Goal: Task Accomplishment & Management: Use online tool/utility

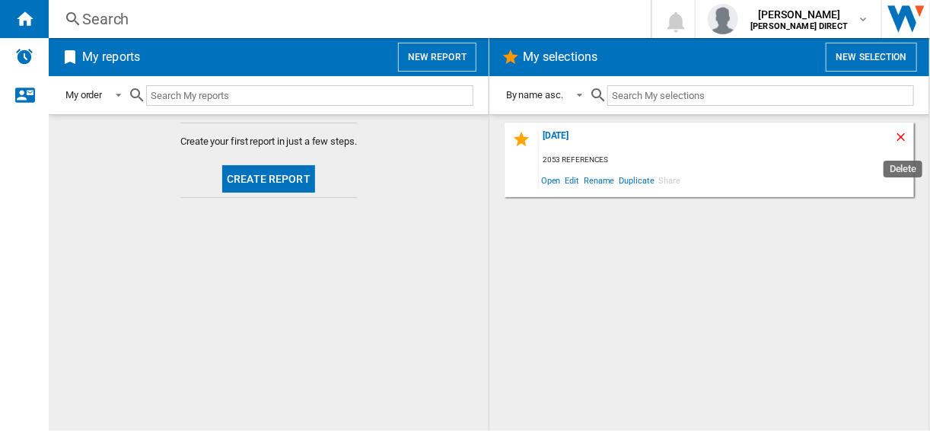
click at [905, 130] on ng-md-icon "Delete" at bounding box center [904, 139] width 18 height 18
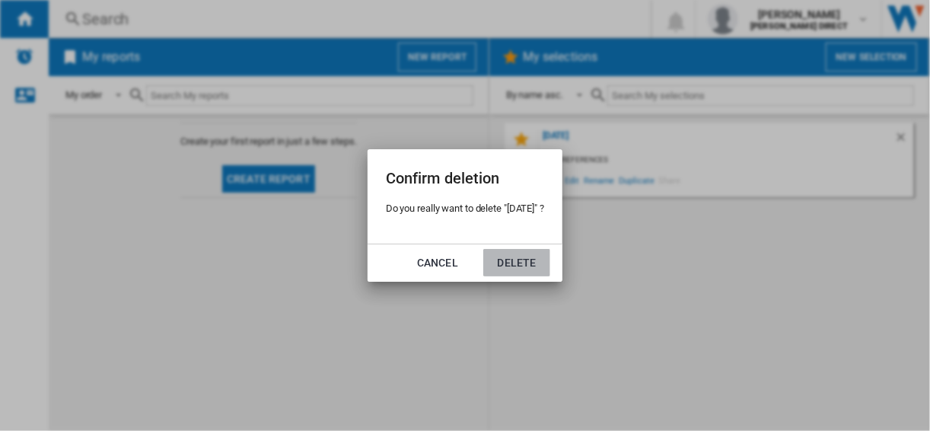
click at [530, 267] on button "Delete" at bounding box center [516, 262] width 67 height 27
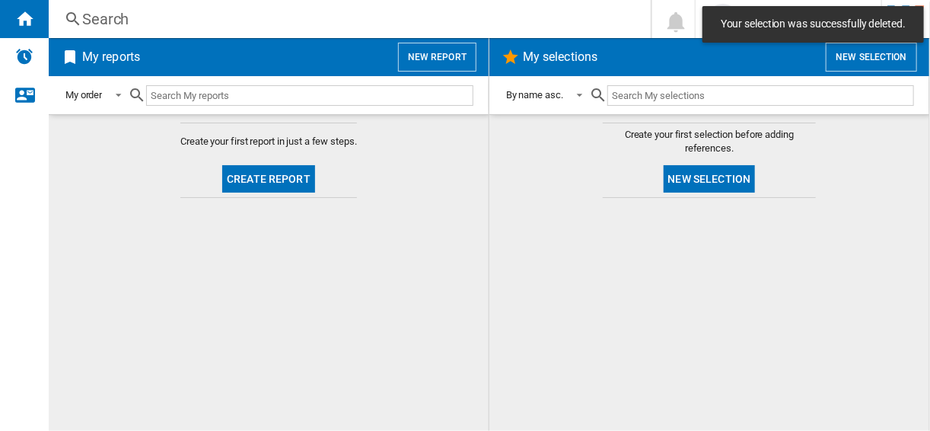
click at [740, 181] on button "New selection" at bounding box center [710, 178] width 92 height 27
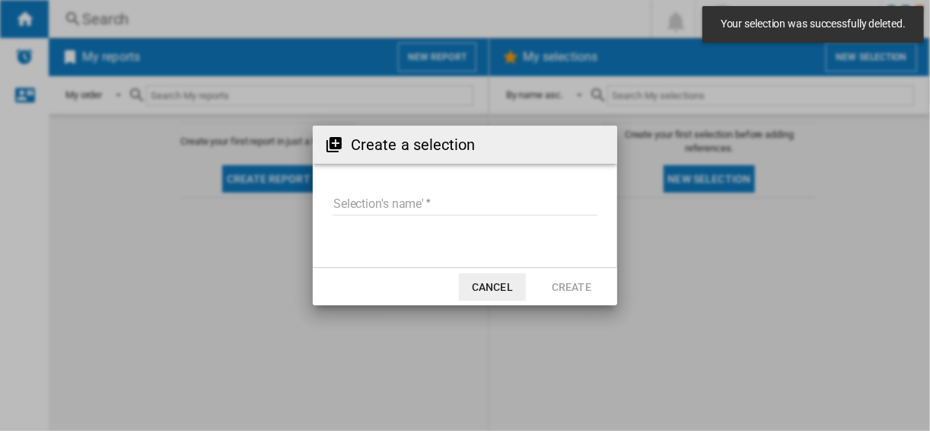
click at [390, 195] on input "Selection's name'" at bounding box center [465, 204] width 265 height 23
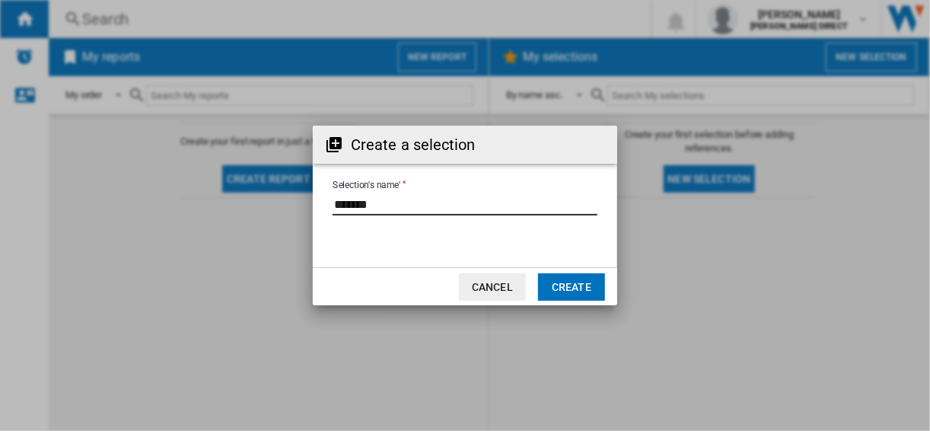
type input "*******"
click at [598, 286] on button "Create" at bounding box center [571, 286] width 67 height 27
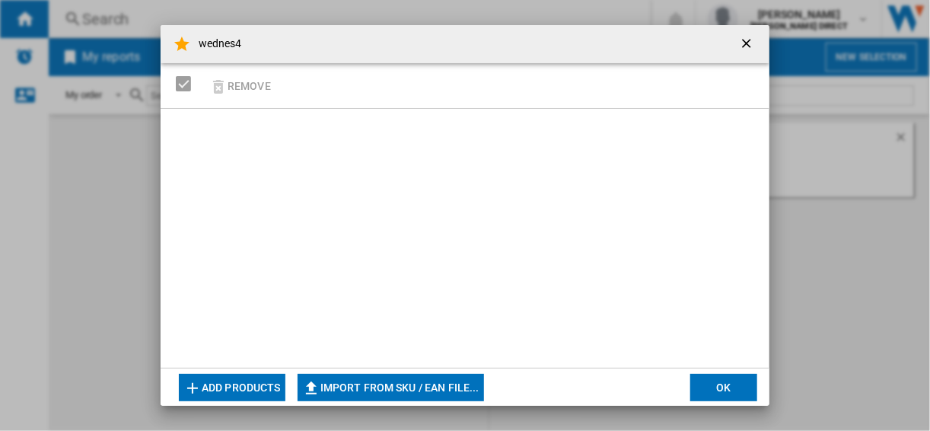
click at [310, 372] on md-dialog-actions "Add products Import from SKU / EAN file... Import manually... OK" at bounding box center [465, 387] width 609 height 38
click at [321, 379] on ng-md-icon "button" at bounding box center [311, 388] width 18 height 18
type input "**********"
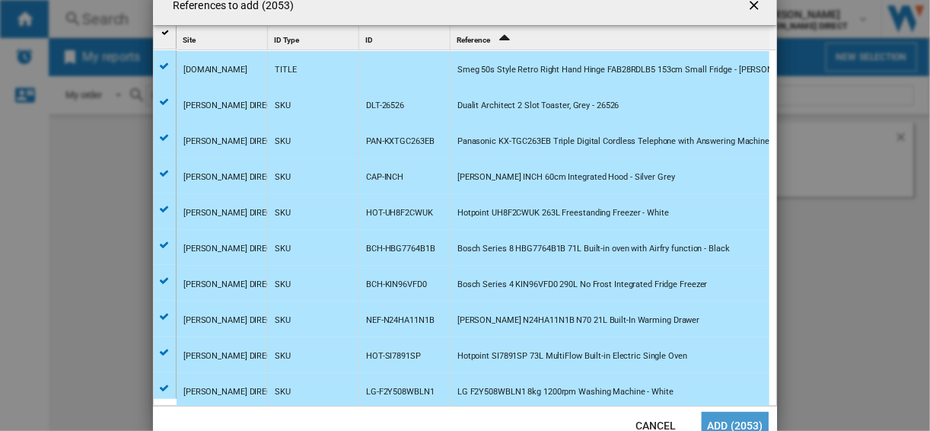
click at [749, 415] on button "Add (2053)" at bounding box center [735, 425] width 67 height 27
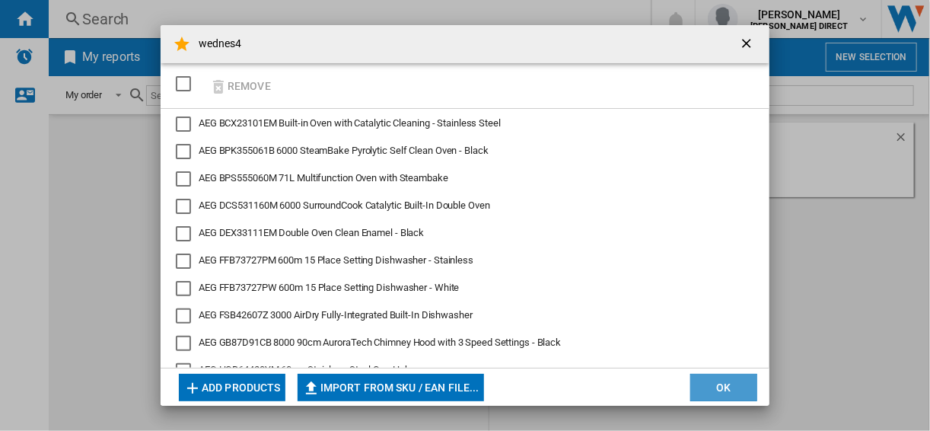
click at [704, 384] on button "OK" at bounding box center [724, 387] width 67 height 27
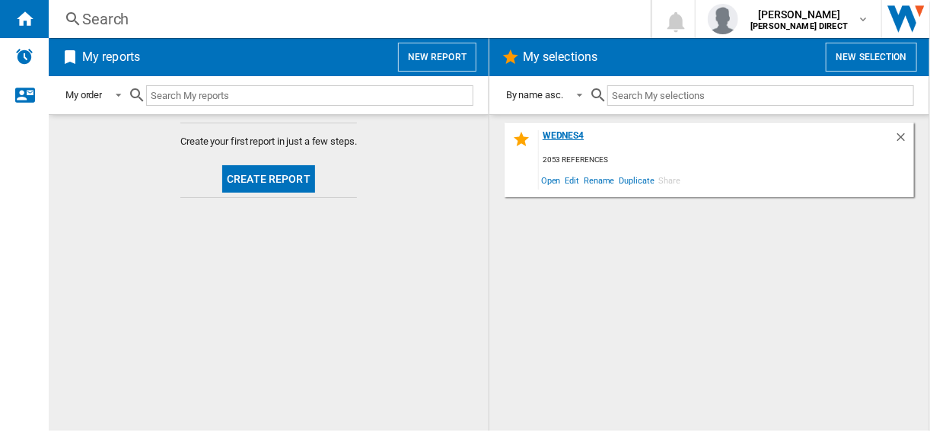
click at [558, 134] on div "wednes4" at bounding box center [717, 140] width 356 height 21
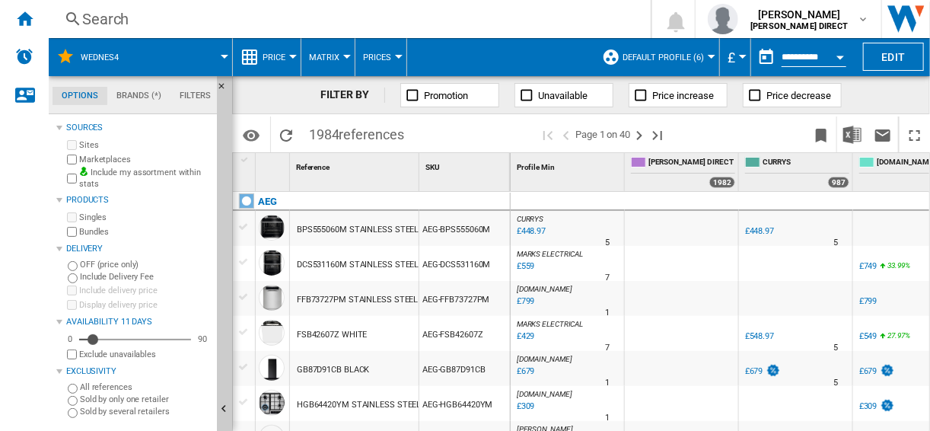
click at [644, 46] on button "Default profile (6)" at bounding box center [667, 57] width 89 height 38
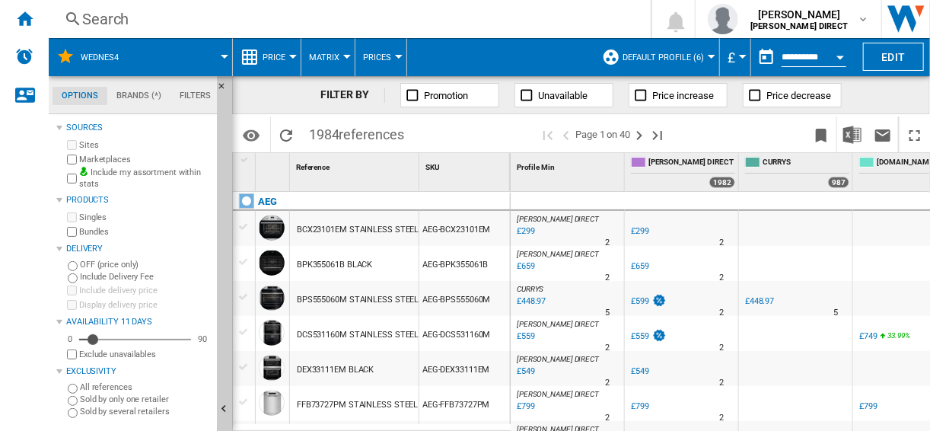
click at [679, 61] on md-backdrop at bounding box center [465, 215] width 930 height 431
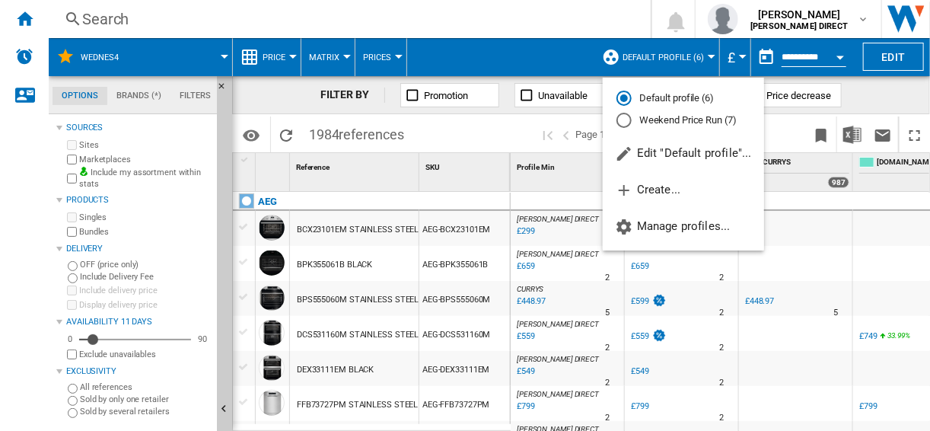
click at [621, 124] on div "Weekend Price Run (7)" at bounding box center [624, 120] width 15 height 15
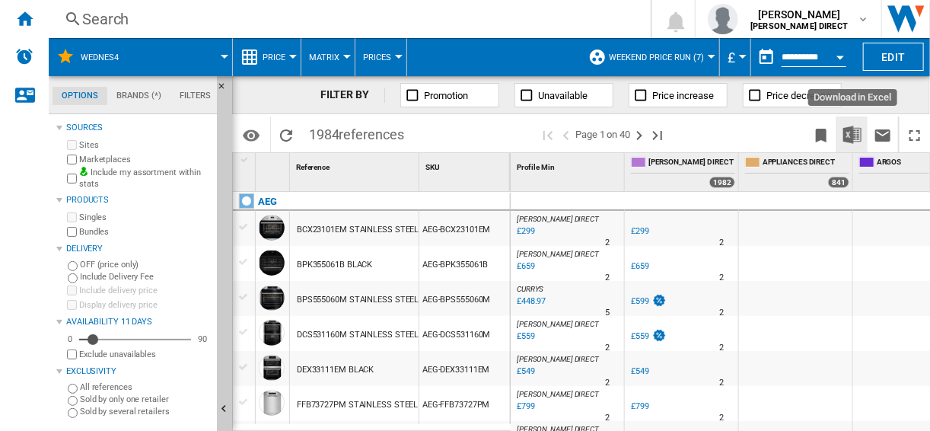
click at [857, 136] on img "Download in Excel" at bounding box center [853, 135] width 18 height 18
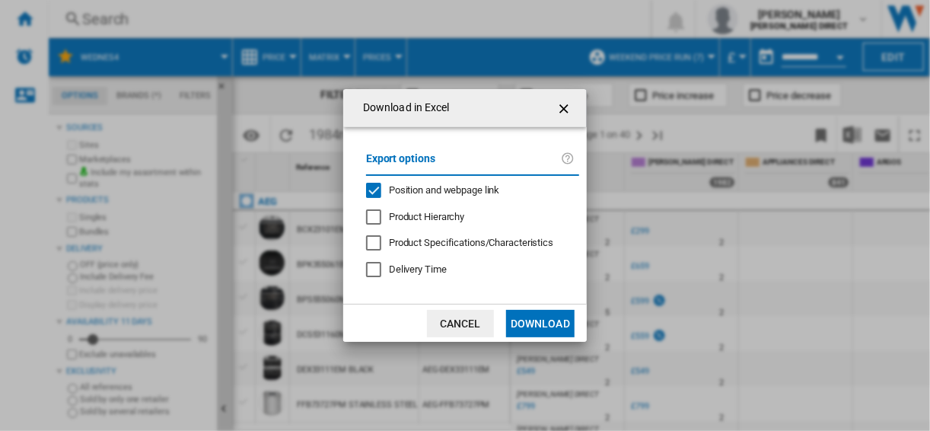
click at [394, 189] on span "Position and webpage link" at bounding box center [444, 189] width 111 height 11
click at [531, 330] on button "Download" at bounding box center [540, 323] width 69 height 27
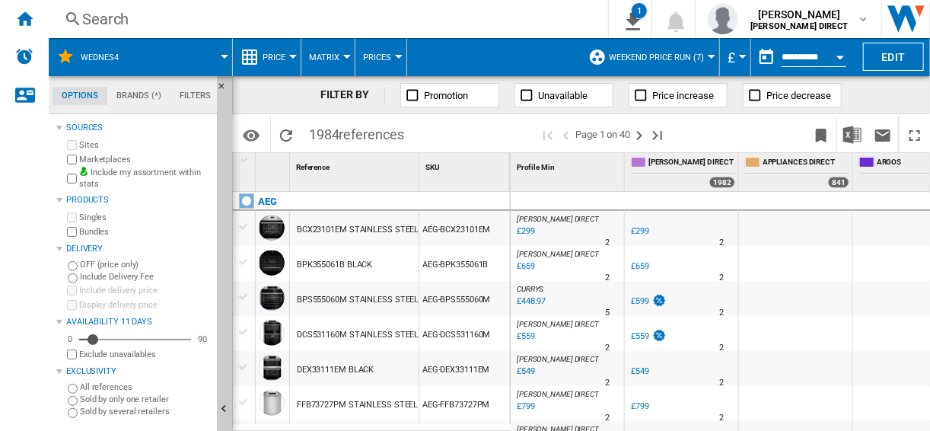
click at [905, 324] on div at bounding box center [910, 333] width 113 height 35
